Goal: Task Accomplishment & Management: Use online tool/utility

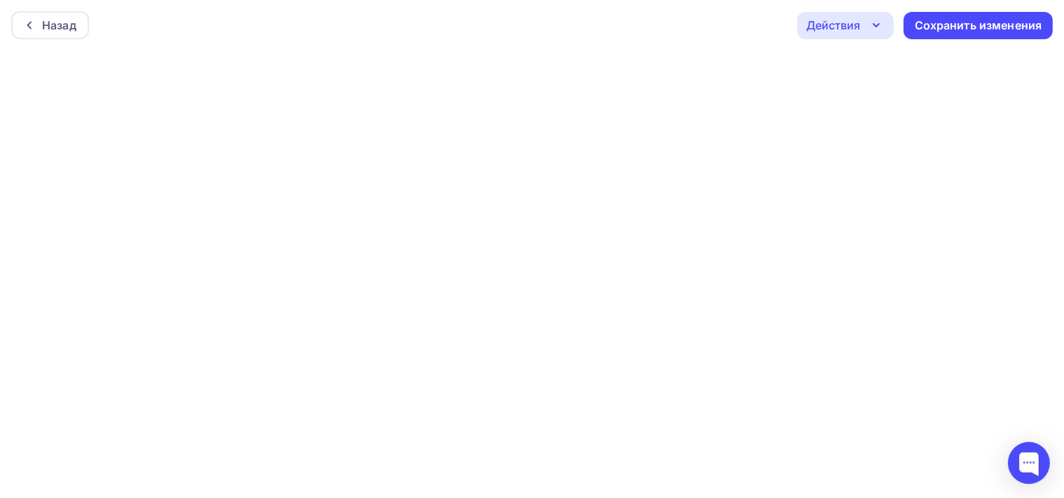
click at [876, 18] on icon "button" at bounding box center [876, 25] width 17 height 17
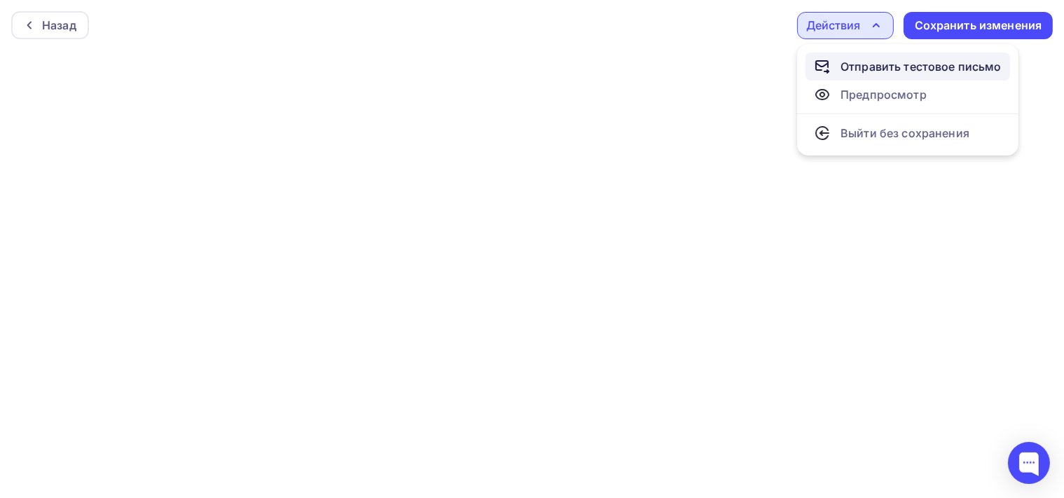
click at [890, 63] on div "Отправить тестовое письмо" at bounding box center [921, 66] width 161 height 17
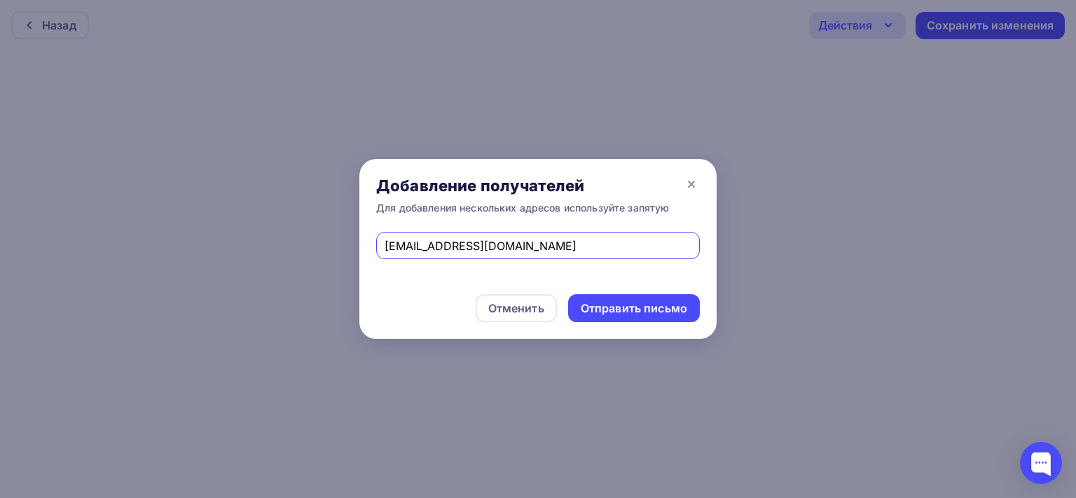
click at [406, 244] on input "[EMAIL_ADDRESS][DOMAIN_NAME]" at bounding box center [539, 246] width 308 height 17
type input "[EMAIL_ADDRESS][DOMAIN_NAME]"
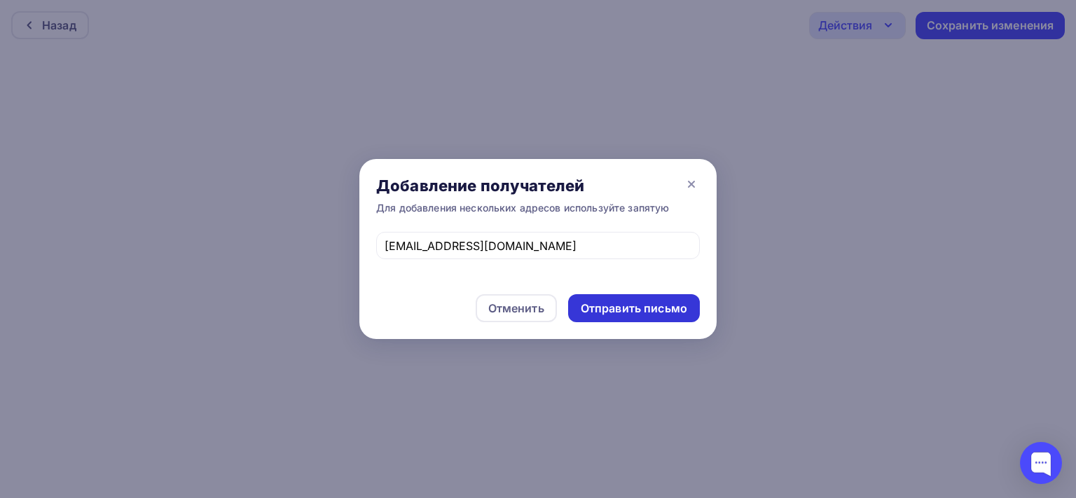
click at [610, 312] on div "Отправить письмо" at bounding box center [634, 309] width 106 height 16
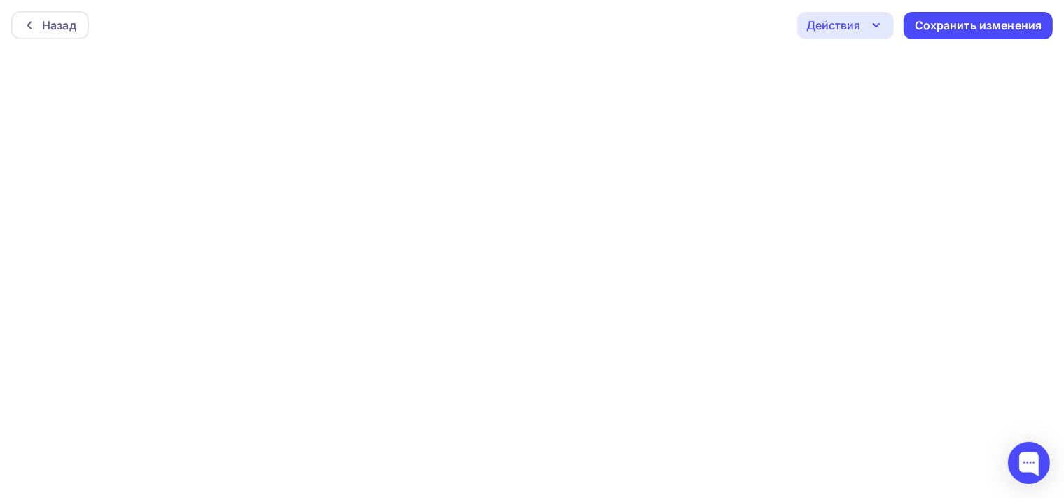
click at [847, 21] on div "Действия" at bounding box center [833, 25] width 54 height 17
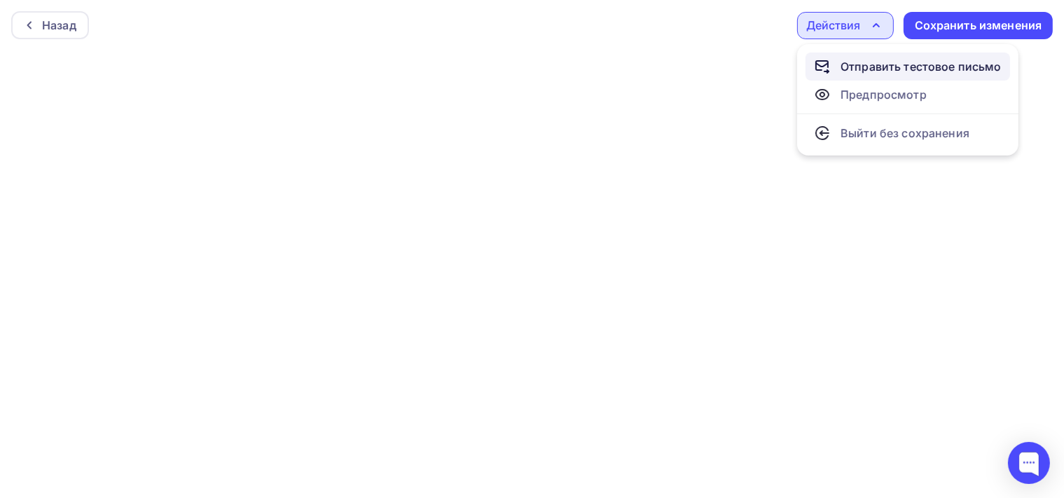
click at [851, 57] on link "Отправить тестовое письмо" at bounding box center [908, 67] width 205 height 28
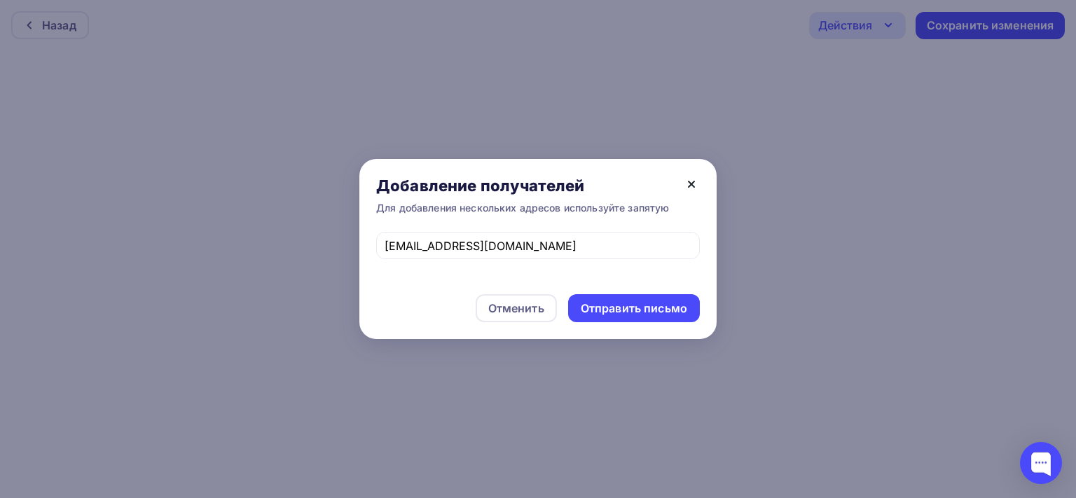
click at [692, 183] on icon at bounding box center [691, 184] width 17 height 17
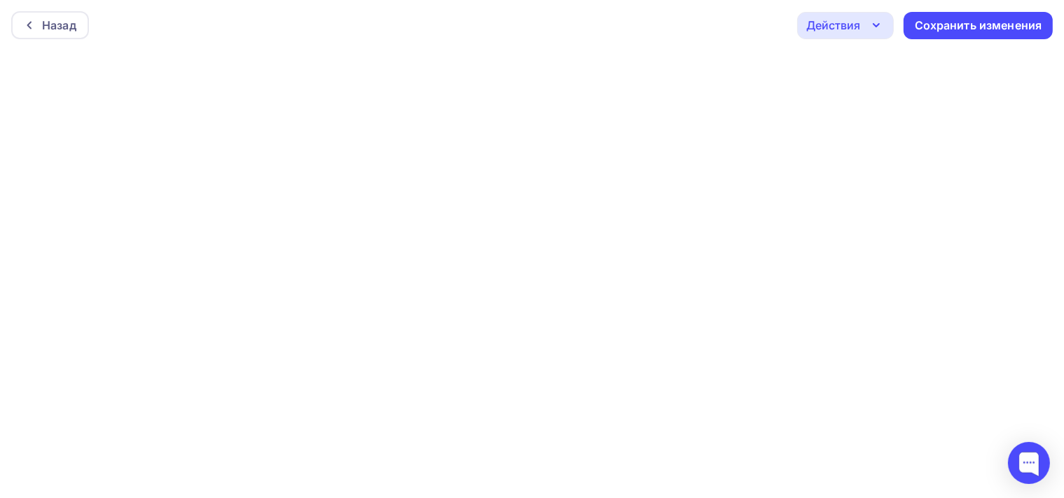
click at [836, 21] on div "Действия" at bounding box center [833, 25] width 54 height 17
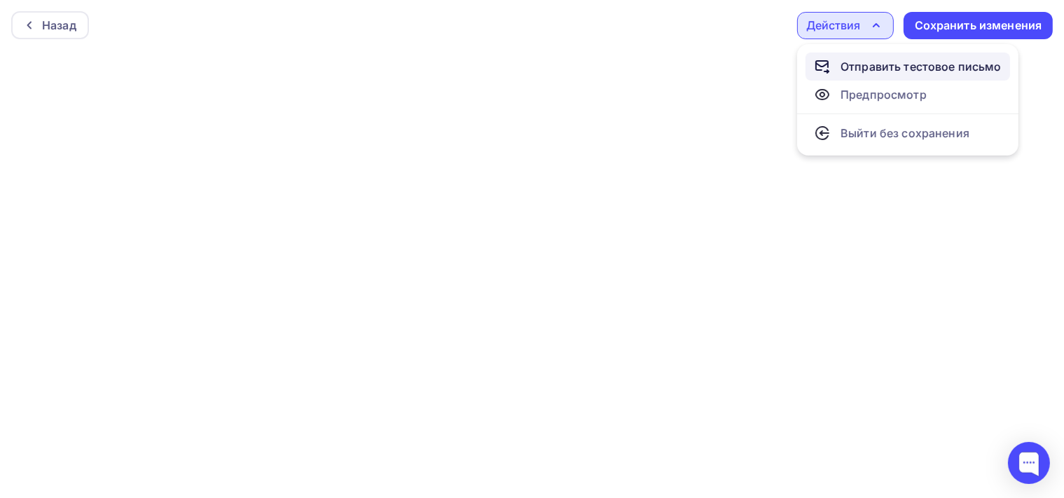
click at [852, 60] on div "Отправить тестовое письмо" at bounding box center [921, 66] width 161 height 17
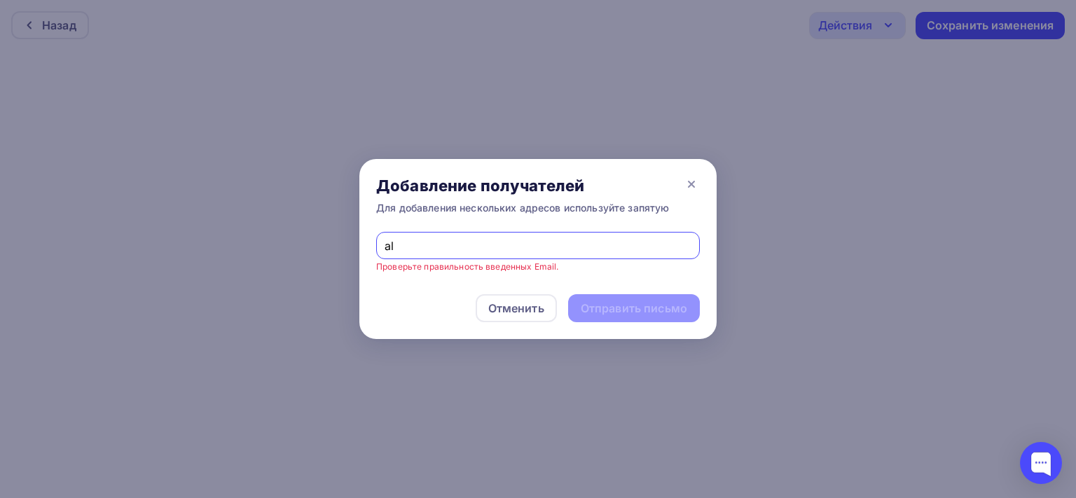
type input "a"
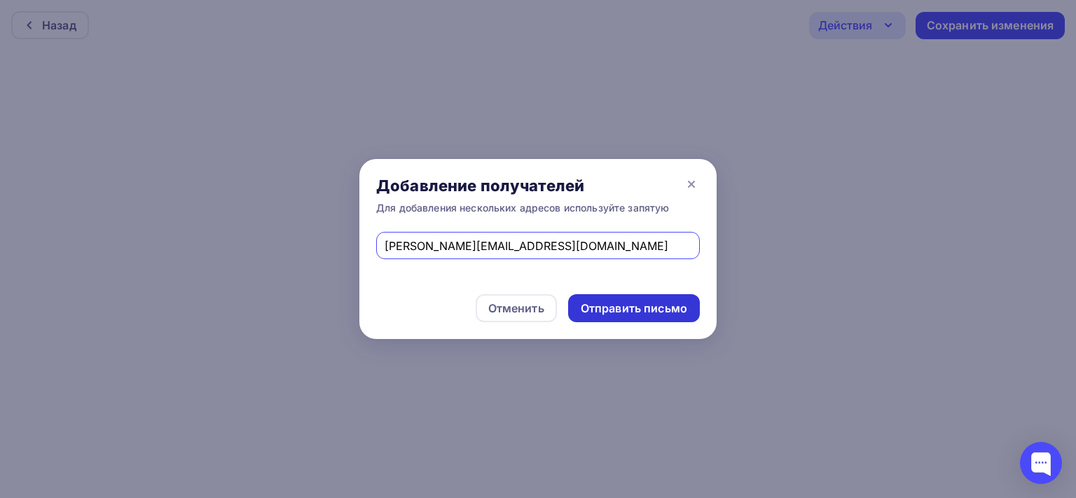
type input "[PERSON_NAME][EMAIL_ADDRESS][DOMAIN_NAME]"
click at [610, 308] on div "Отправить письмо" at bounding box center [634, 309] width 106 height 16
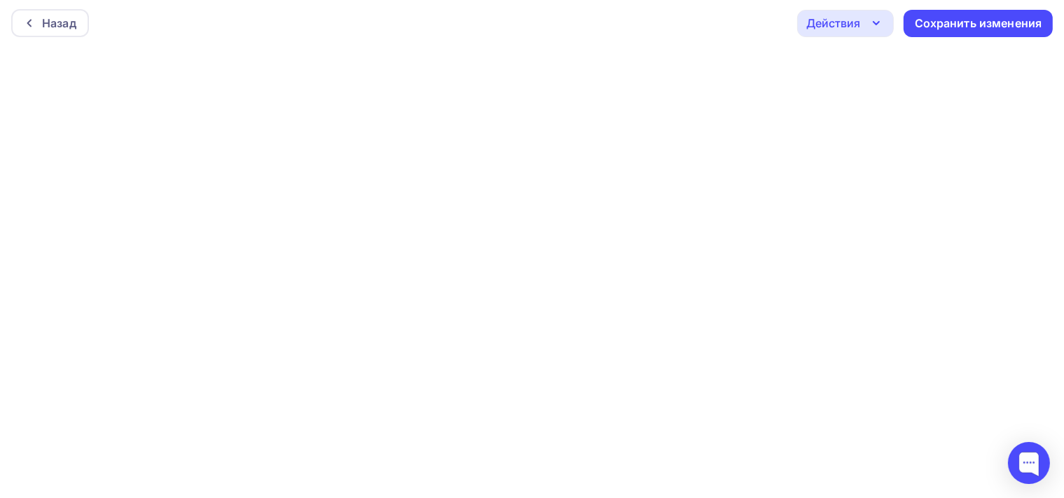
scroll to position [3, 0]
click at [853, 22] on div "Действия" at bounding box center [833, 22] width 54 height 17
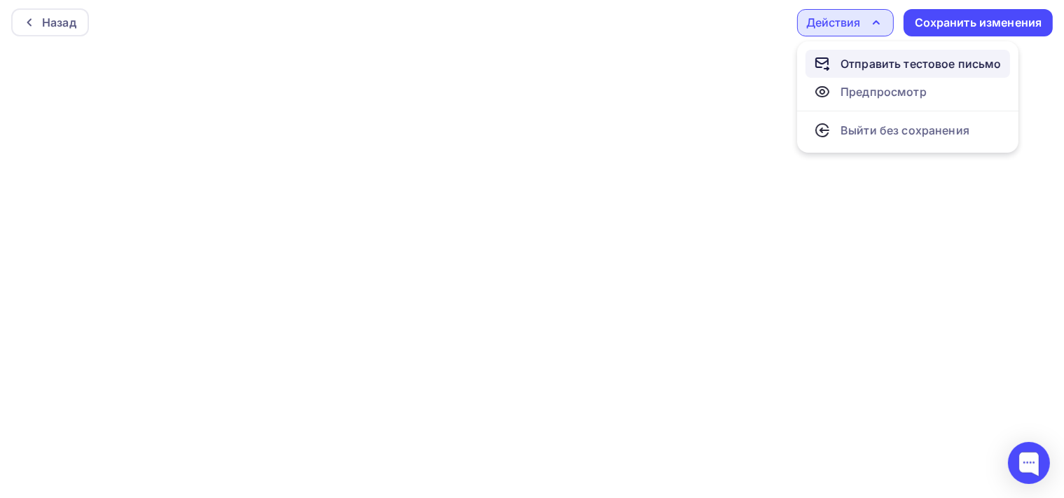
click at [862, 58] on div "Отправить тестовое письмо" at bounding box center [921, 63] width 161 height 17
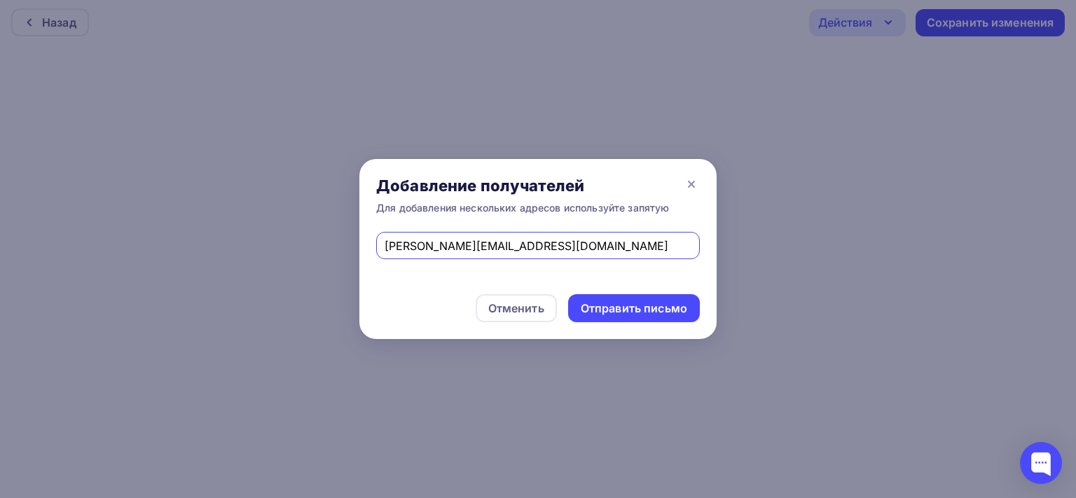
drag, startPoint x: 552, startPoint y: 245, endPoint x: 337, endPoint y: 234, distance: 215.4
click at [385, 238] on input "[PERSON_NAME][EMAIL_ADDRESS][DOMAIN_NAME]" at bounding box center [539, 246] width 308 height 17
type input "[PERSON_NAME][EMAIL_ADDRESS][DOMAIN_NAME]"
click at [618, 306] on div "Отправить письмо" at bounding box center [634, 309] width 106 height 16
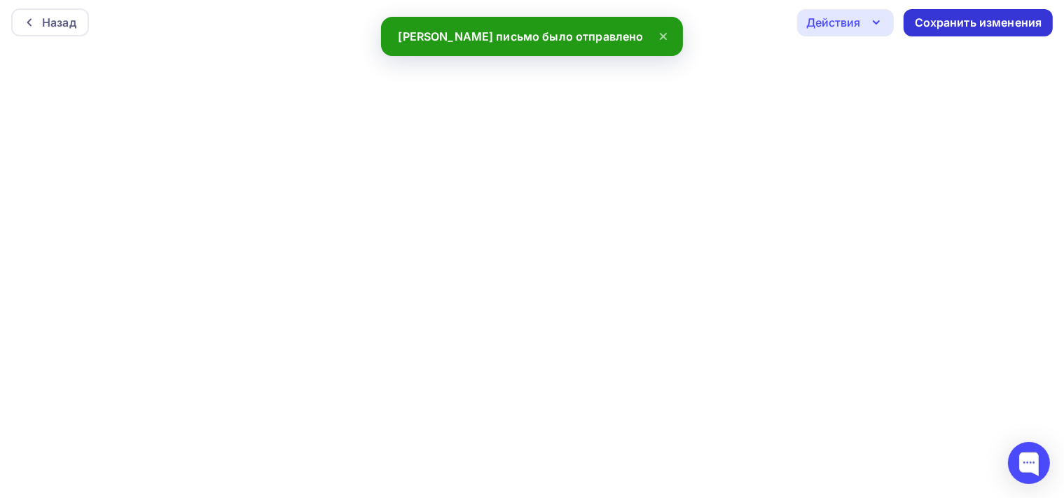
click at [924, 17] on div "Сохранить изменения" at bounding box center [979, 23] width 128 height 16
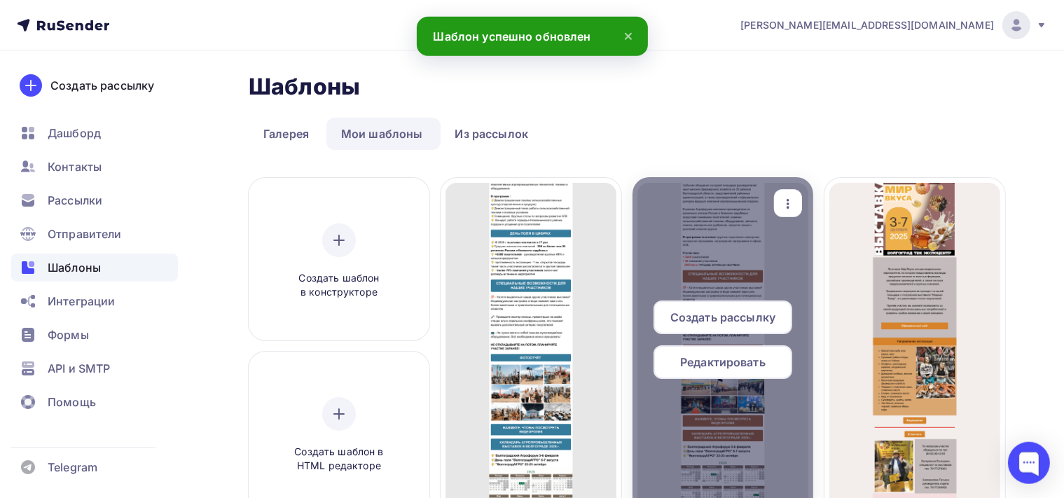
scroll to position [74, 0]
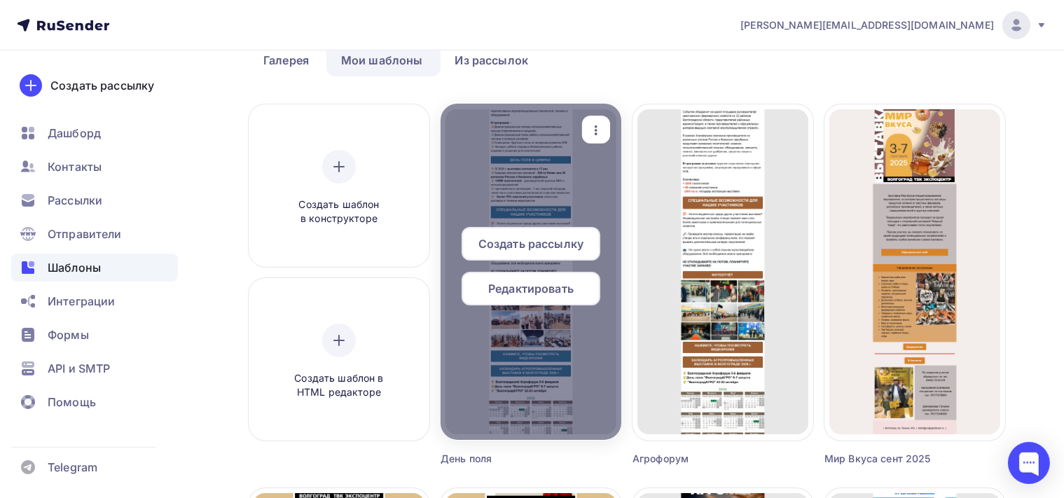
click at [553, 293] on span "Редактировать" at bounding box center [530, 288] width 85 height 17
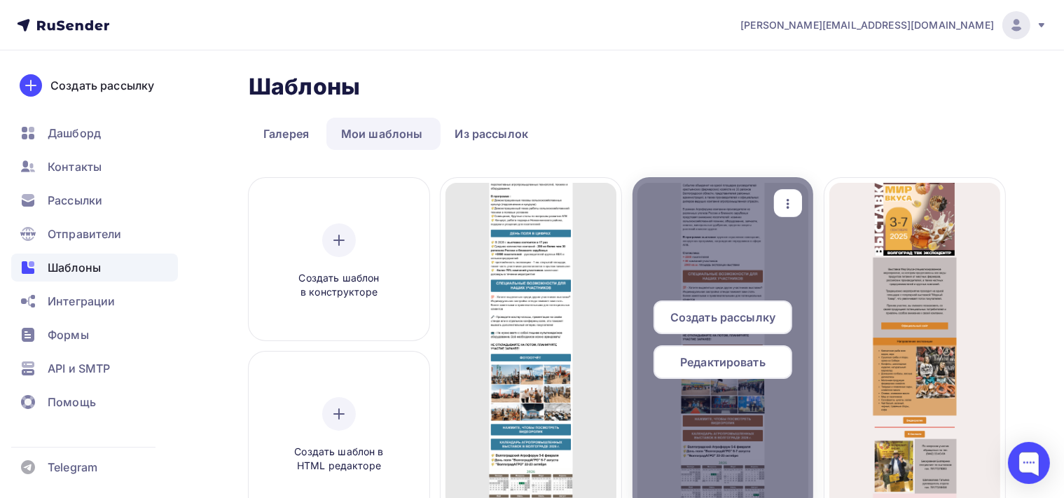
click at [743, 357] on span "Редактировать" at bounding box center [722, 362] width 85 height 17
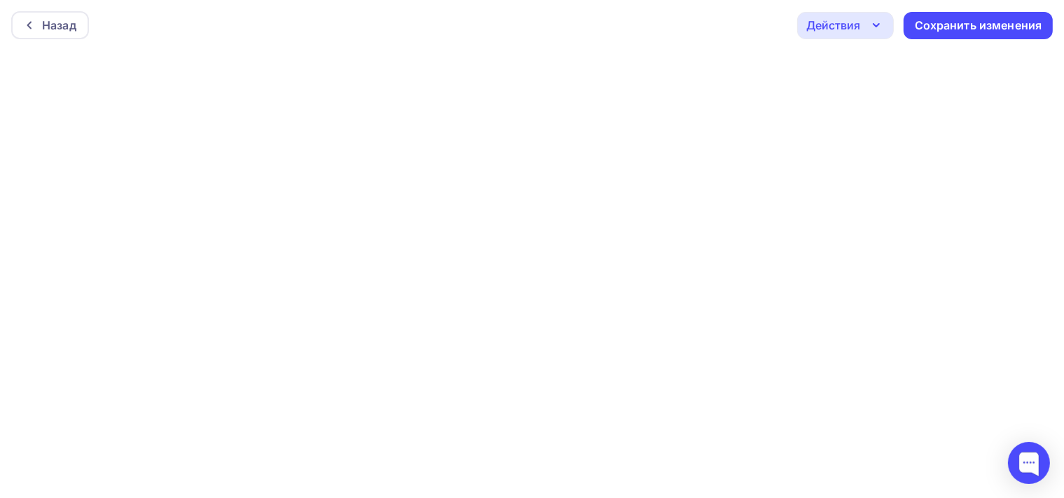
click at [839, 24] on div "Действия" at bounding box center [833, 25] width 54 height 17
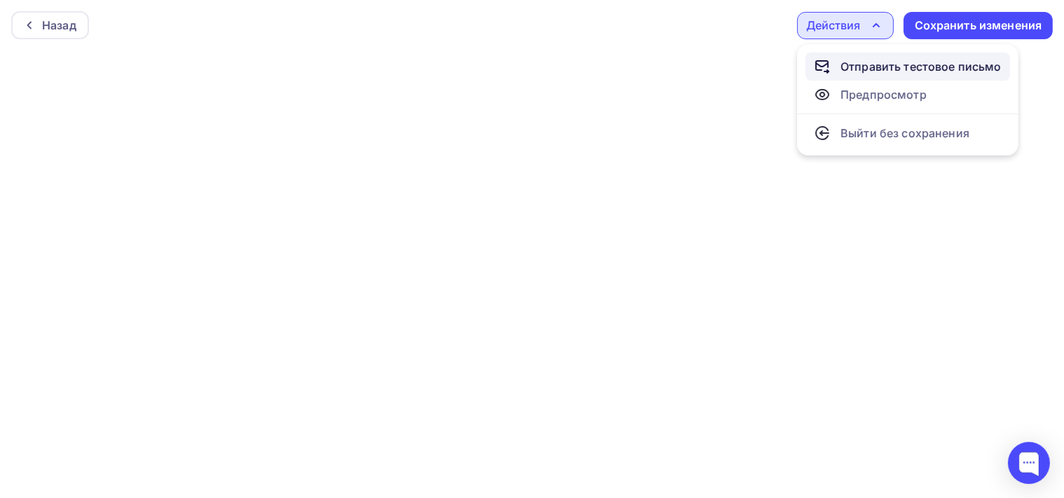
click at [833, 61] on div "Отправить тестовое письмо" at bounding box center [908, 66] width 188 height 17
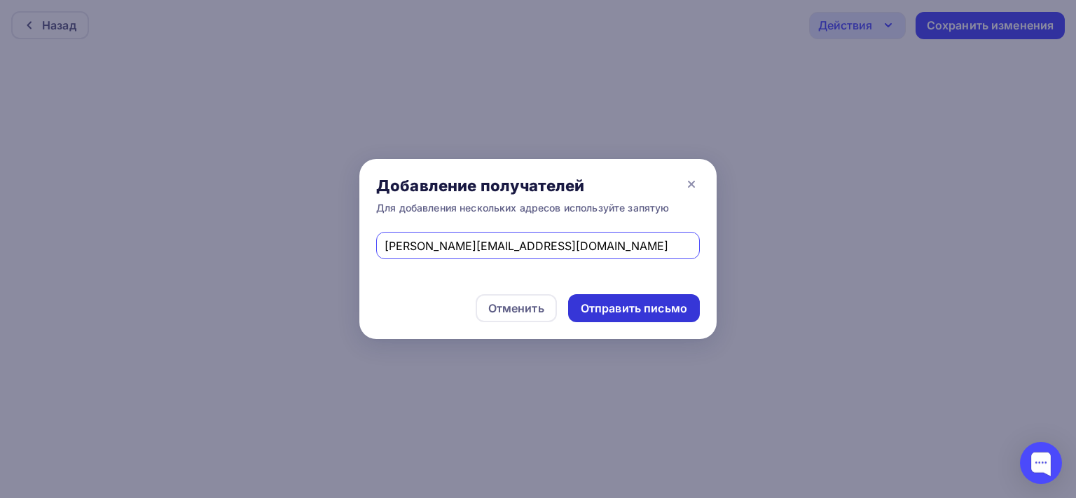
type input "[PERSON_NAME][EMAIL_ADDRESS][DOMAIN_NAME]"
click at [596, 307] on div "Отправить письмо" at bounding box center [634, 309] width 106 height 16
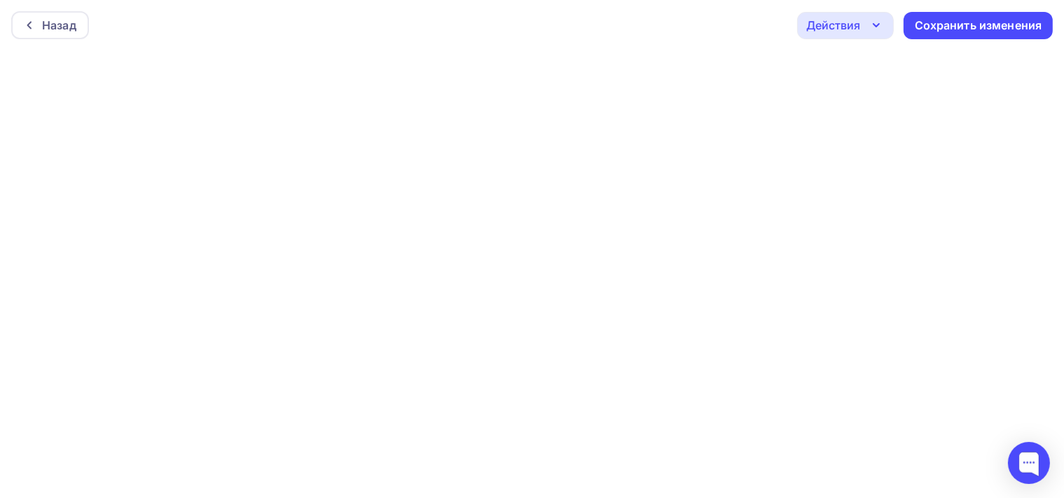
click at [872, 36] on div "Действия" at bounding box center [845, 25] width 97 height 27
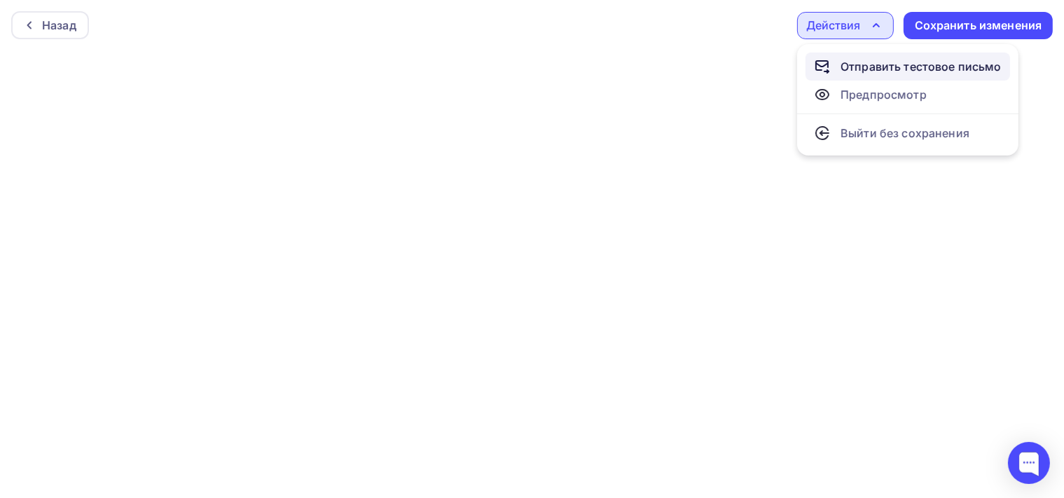
click at [869, 67] on div "Отправить тестовое письмо" at bounding box center [921, 66] width 161 height 17
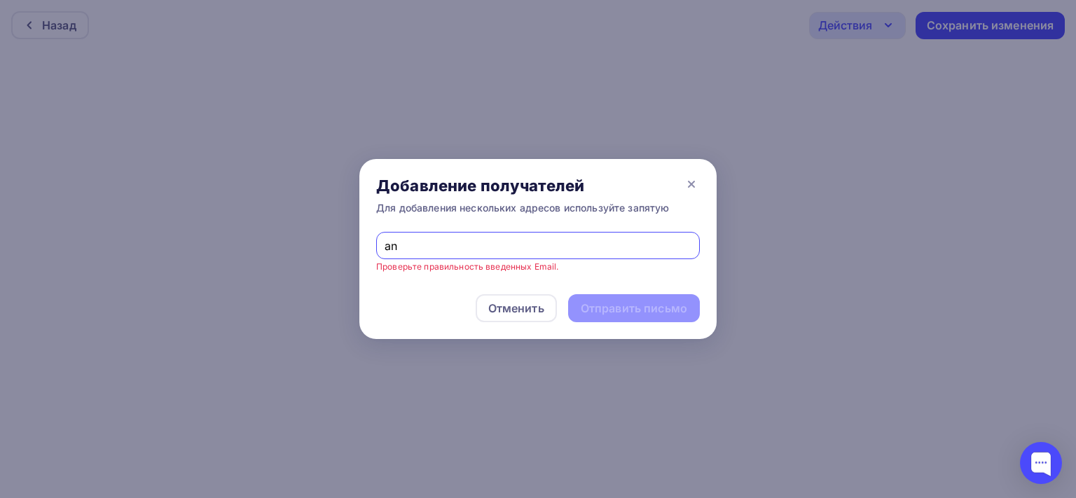
type input "a"
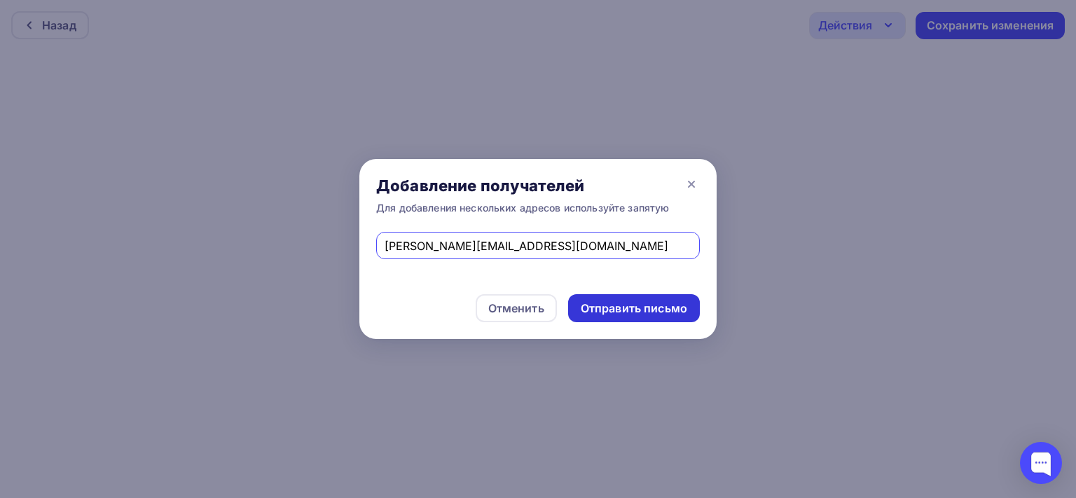
type input "[PERSON_NAME][EMAIL_ADDRESS][DOMAIN_NAME]"
click at [600, 312] on div "Отправить письмо" at bounding box center [634, 309] width 106 height 16
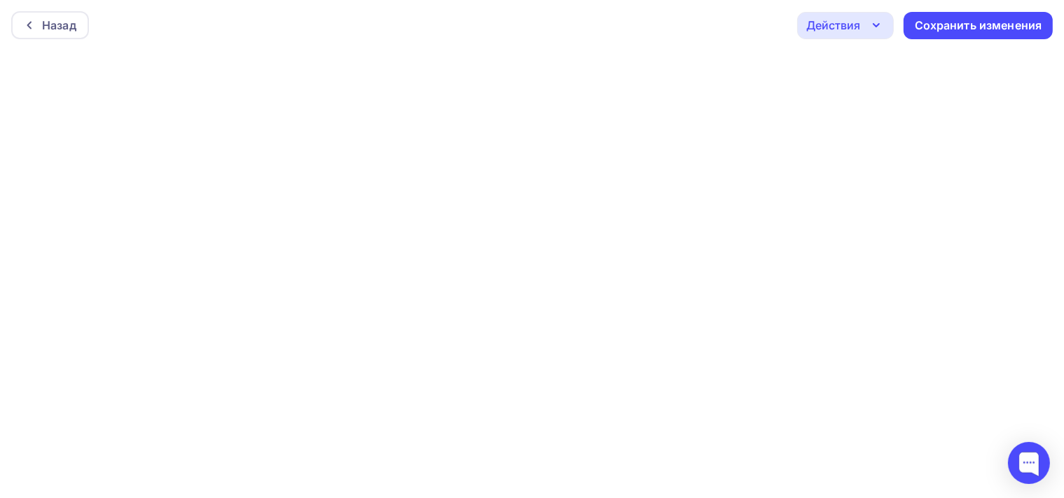
click at [868, 27] on div "Действия" at bounding box center [845, 25] width 97 height 27
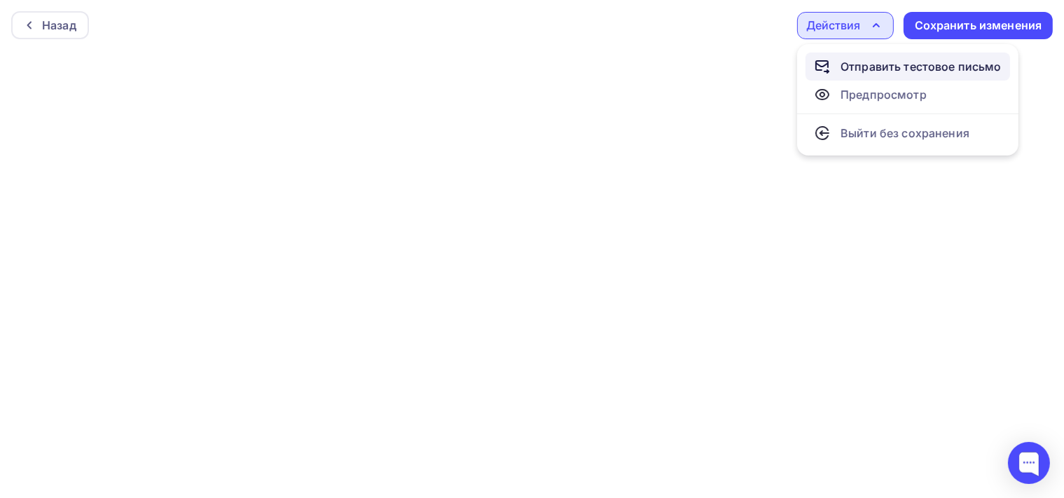
click at [871, 71] on div "Отправить тестовое письмо" at bounding box center [921, 66] width 161 height 17
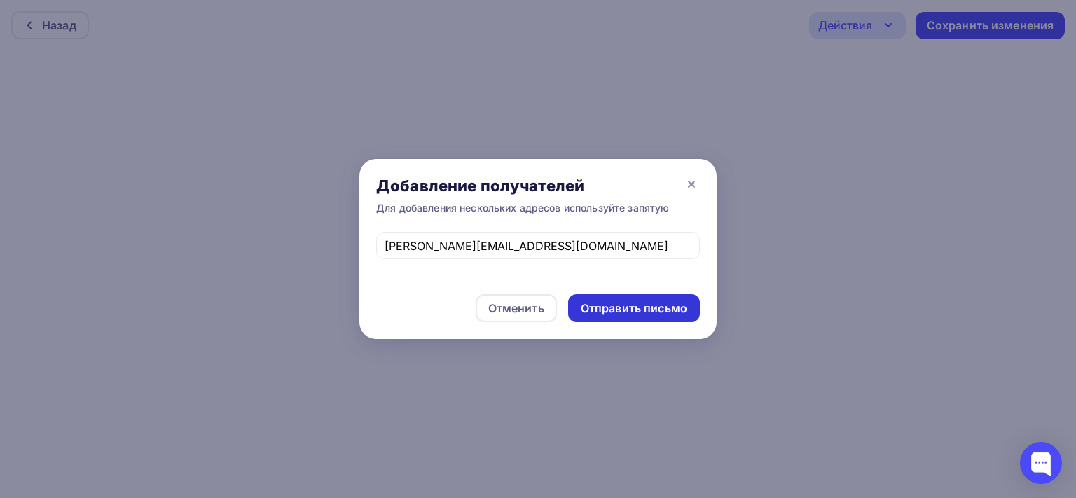
click at [643, 313] on div "Отправить письмо" at bounding box center [634, 309] width 106 height 16
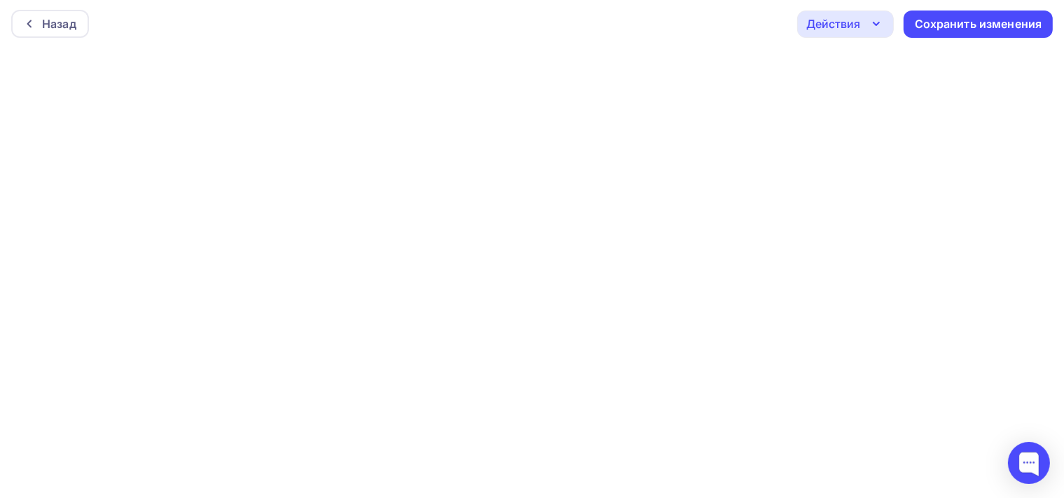
scroll to position [3, 0]
click at [874, 29] on icon "button" at bounding box center [876, 22] width 17 height 17
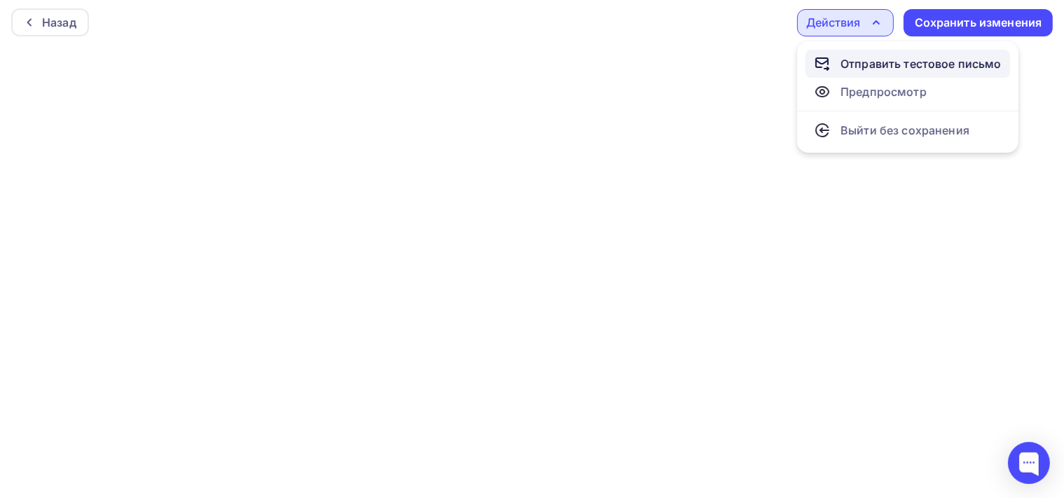
click at [979, 64] on div "Отправить тестовое письмо" at bounding box center [921, 63] width 161 height 17
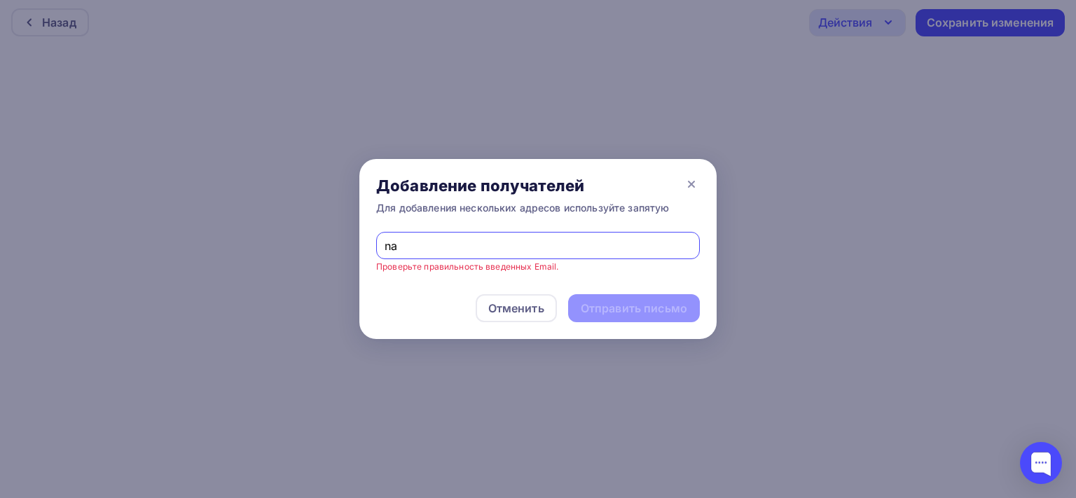
type input "n"
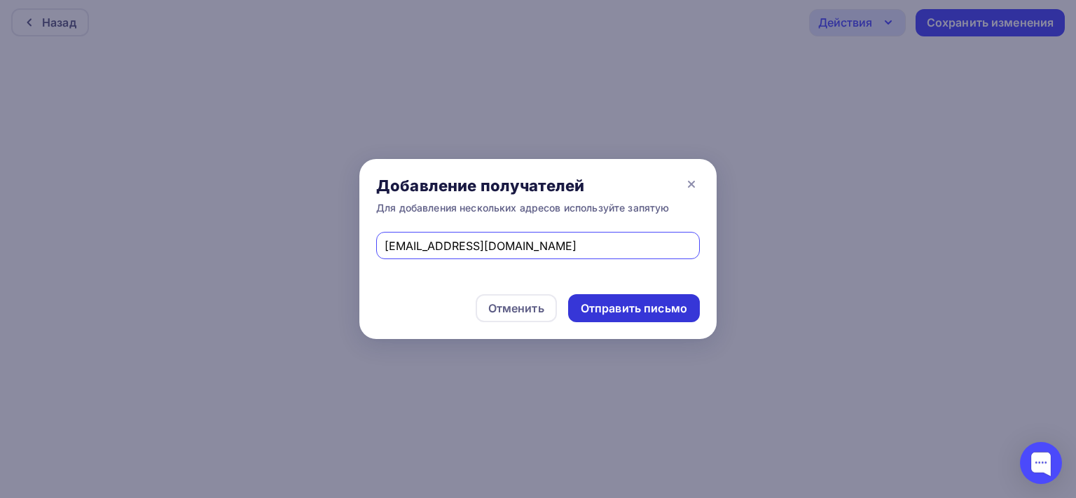
type input "[EMAIL_ADDRESS][DOMAIN_NAME]"
click at [622, 312] on div "Отправить письмо" at bounding box center [634, 309] width 106 height 16
